Goal: Task Accomplishment & Management: Use online tool/utility

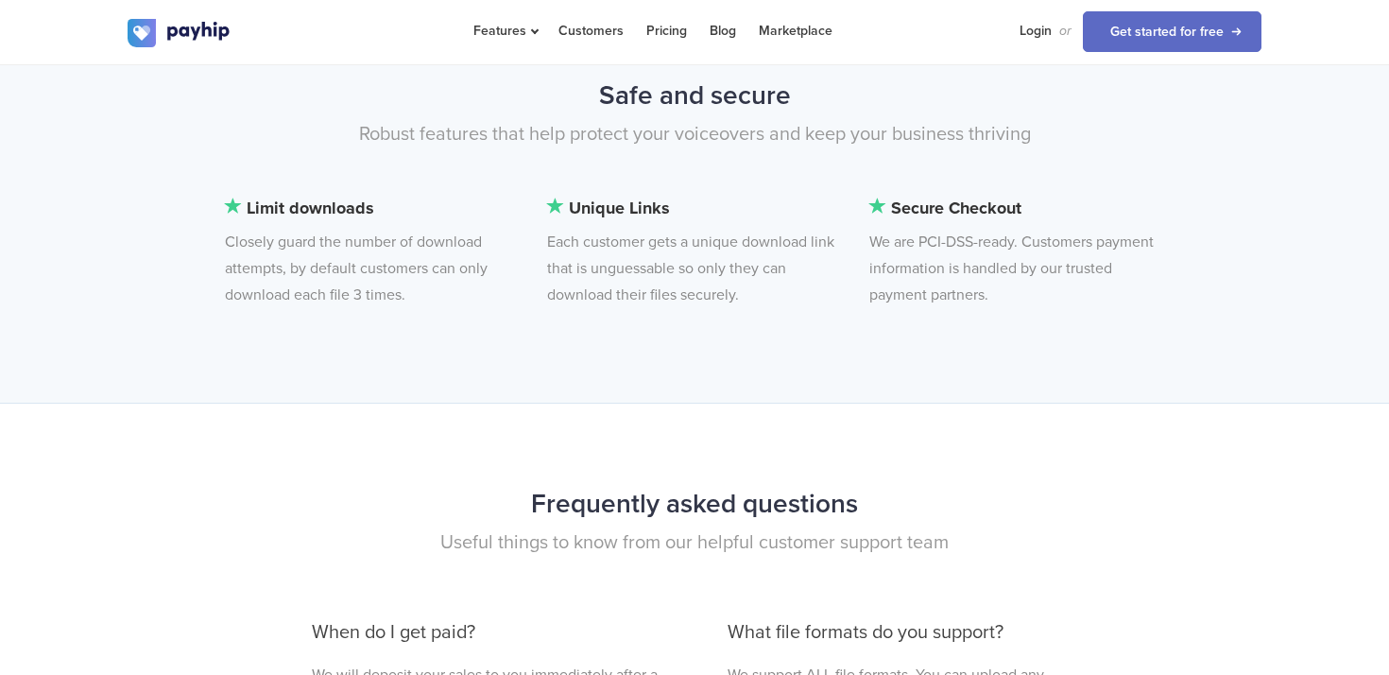
scroll to position [4609, 0]
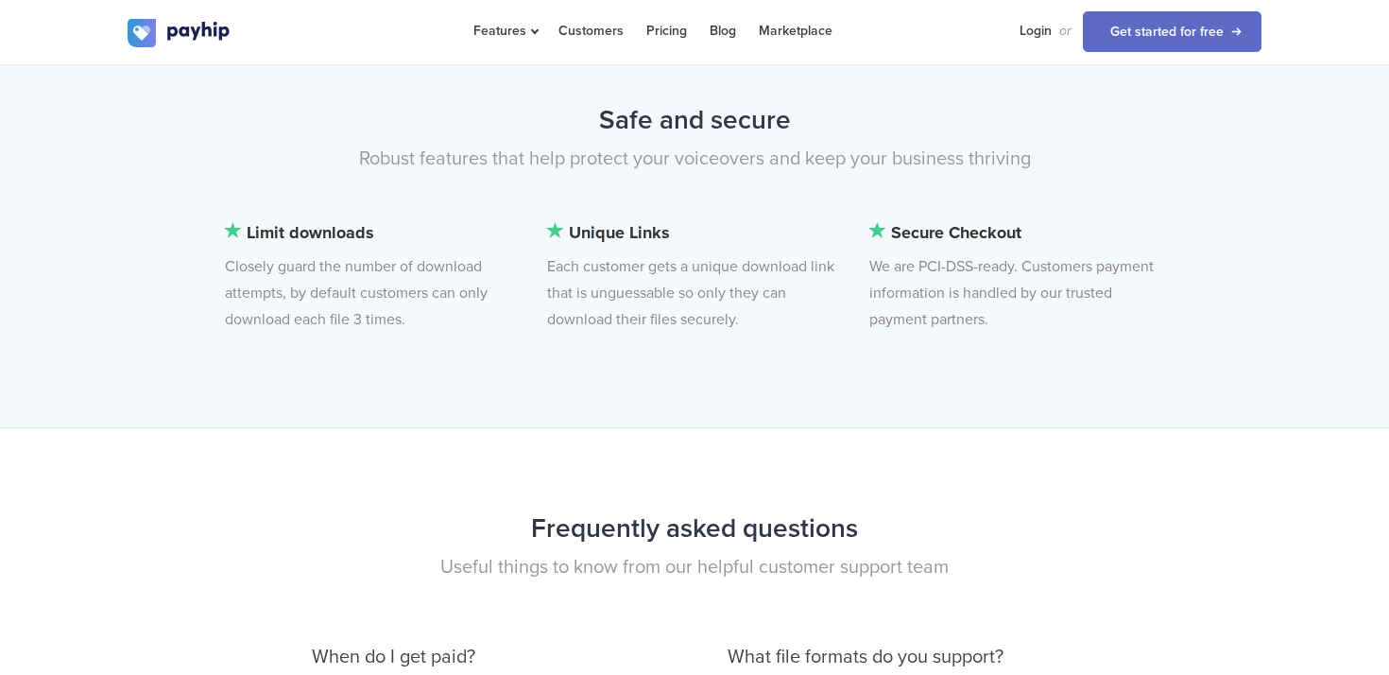
click at [449, 381] on div "Safe and secure Robust features that help protect your voiceovers and keep your…" at bounding box center [694, 223] width 1389 height 408
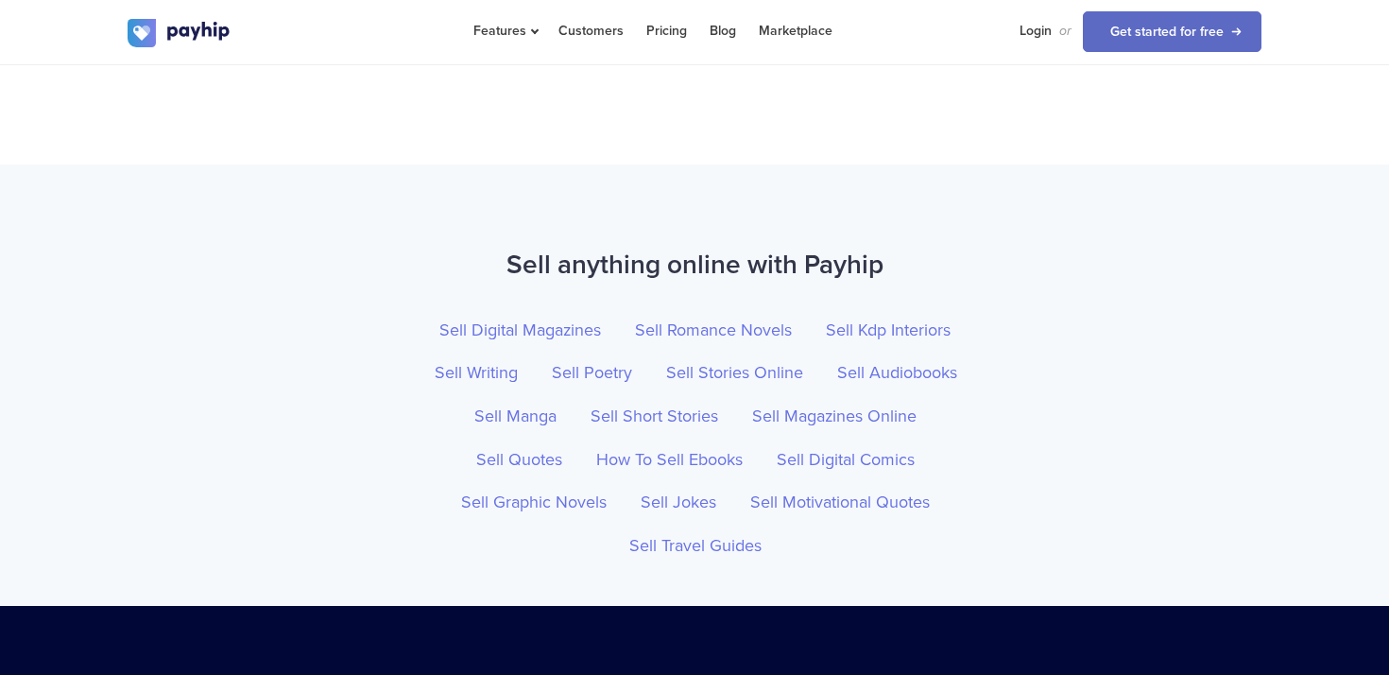
scroll to position [6541, 0]
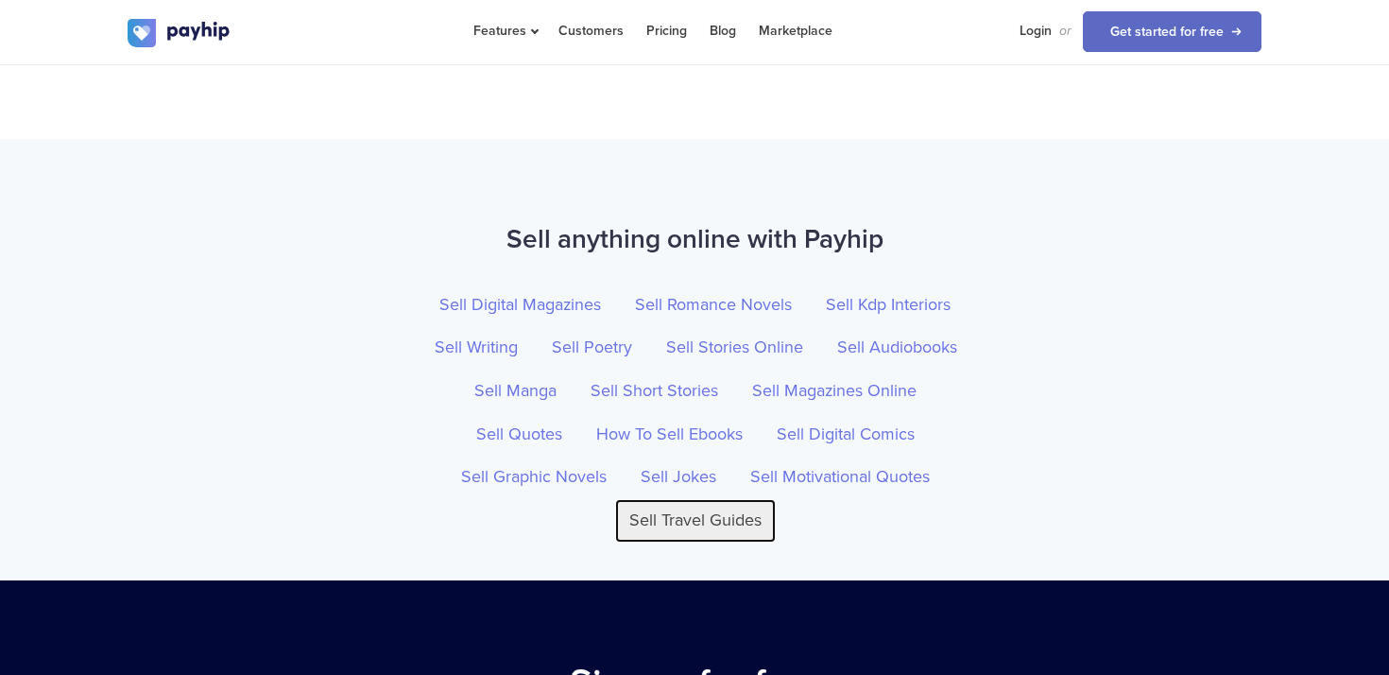
click at [696, 511] on link "Sell Travel Guides" at bounding box center [695, 520] width 161 height 43
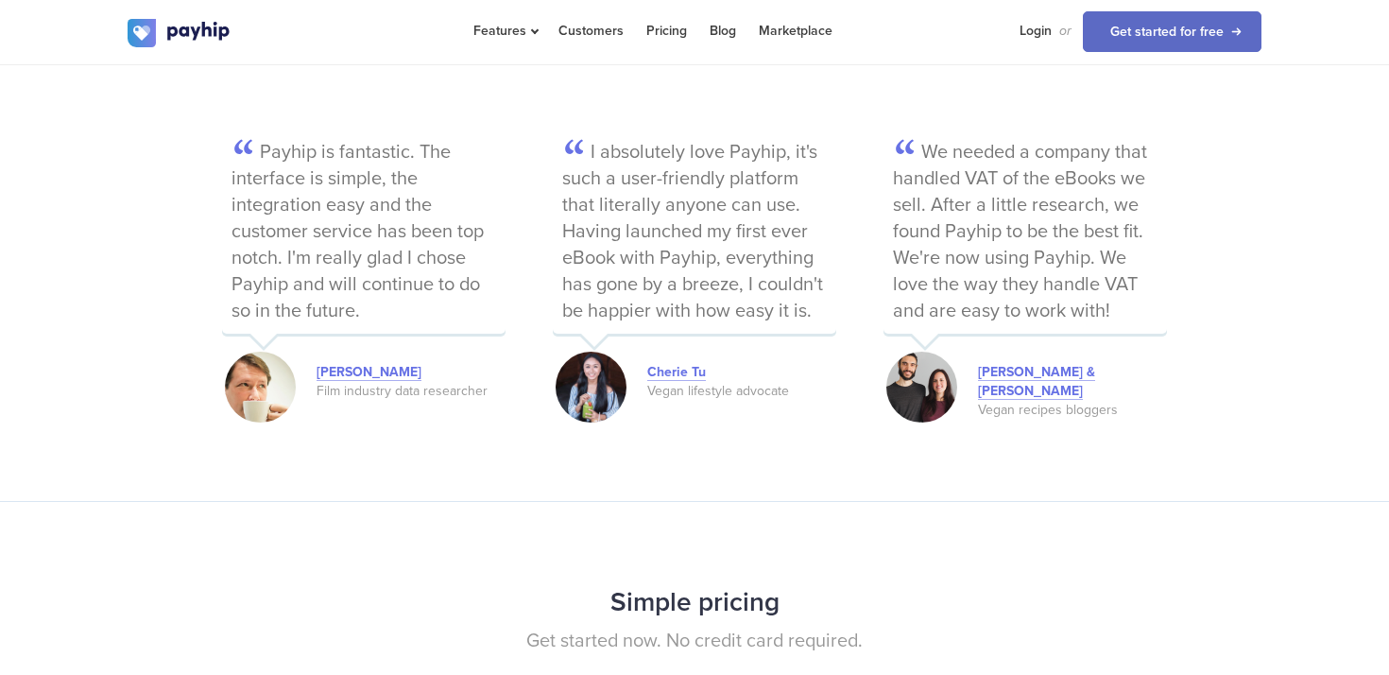
scroll to position [2844, 0]
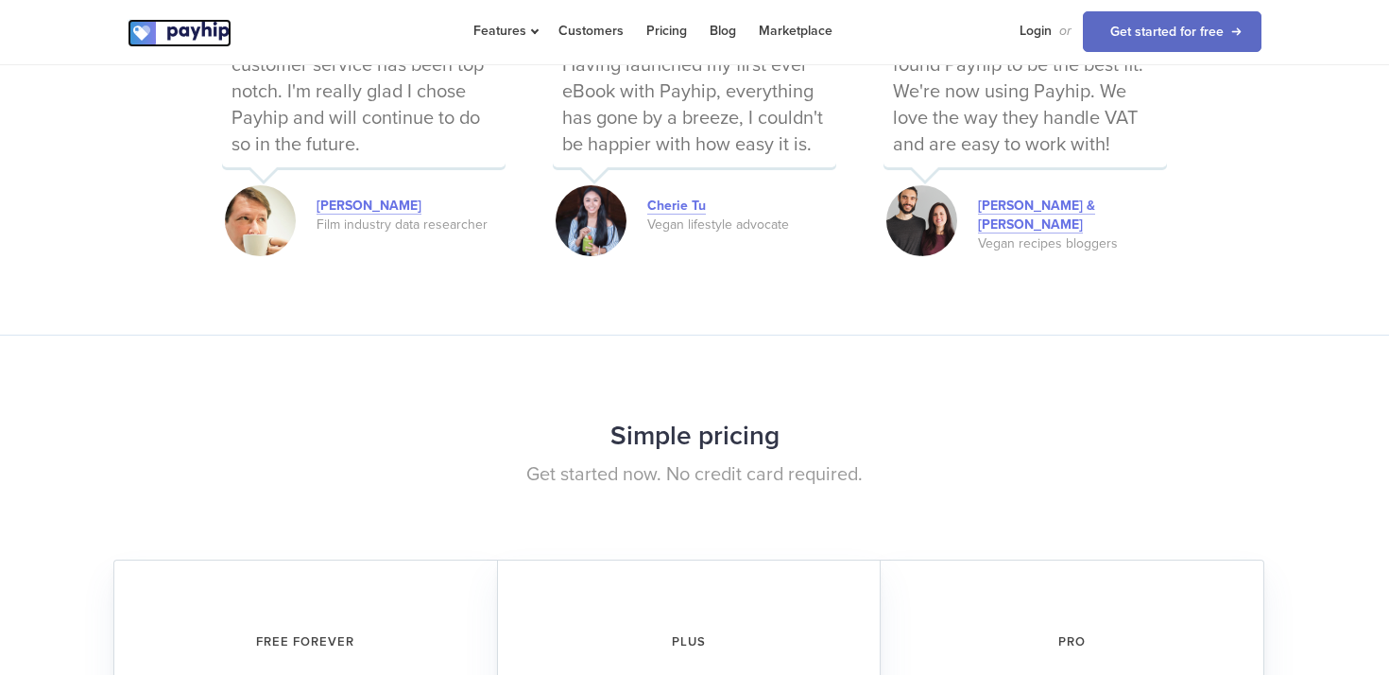
click at [192, 31] on img at bounding box center [180, 33] width 104 height 28
